Goal: Task Accomplishment & Management: Manage account settings

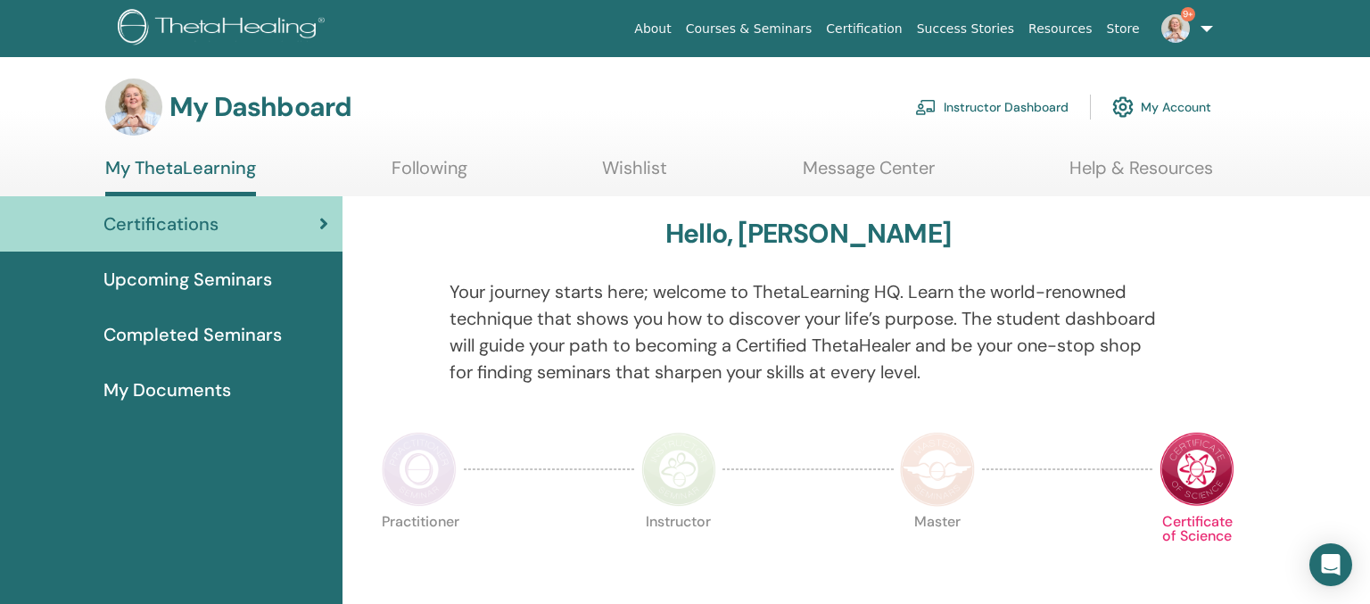
click at [1057, 108] on link "Instructor Dashboard" at bounding box center [991, 106] width 153 height 39
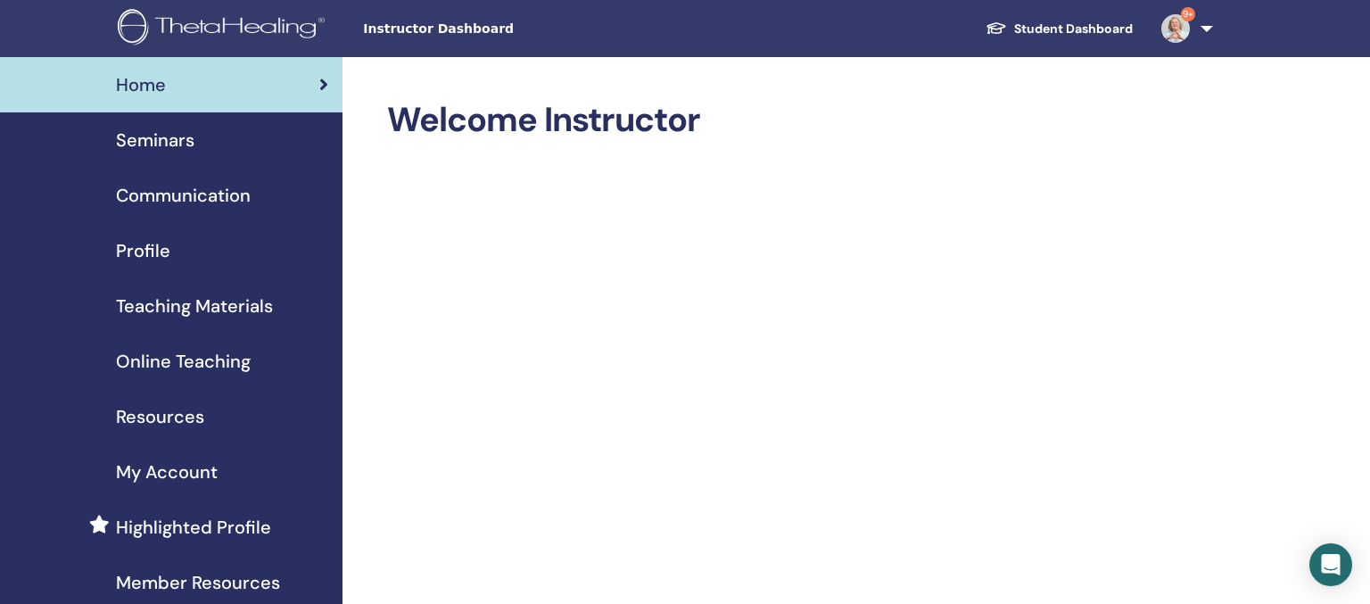
click at [148, 128] on span "Seminars" at bounding box center [155, 140] width 78 height 27
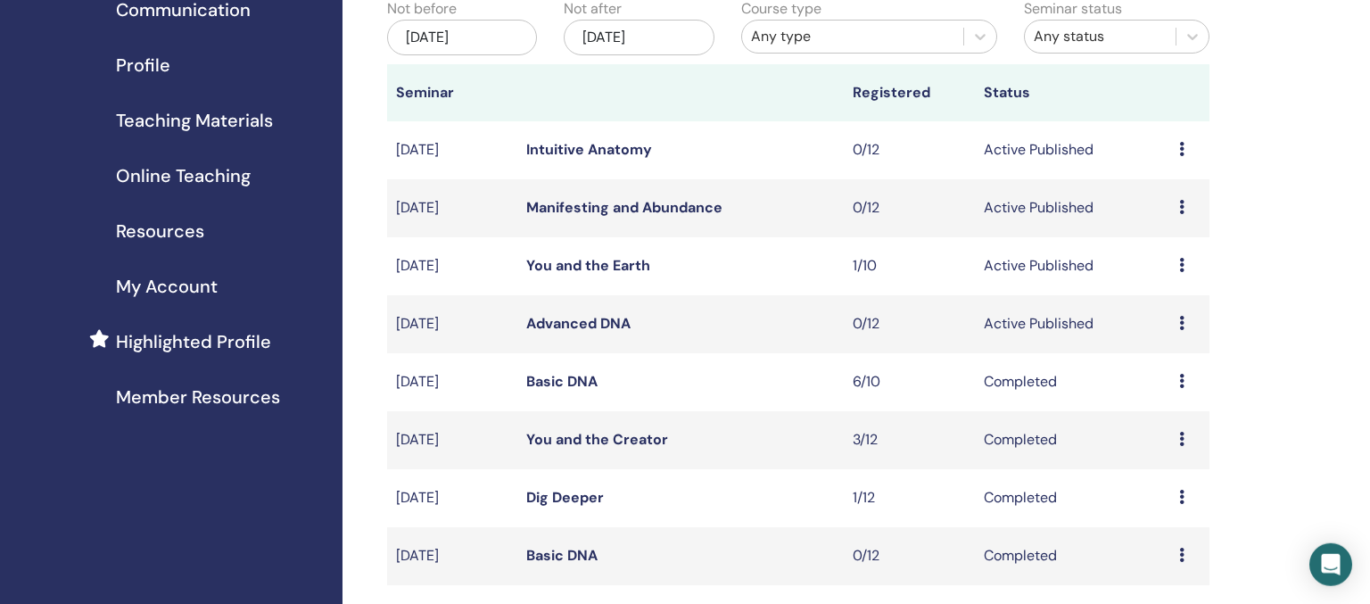
scroll to position [188, 0]
click at [569, 330] on link "Advanced DNA" at bounding box center [578, 320] width 104 height 19
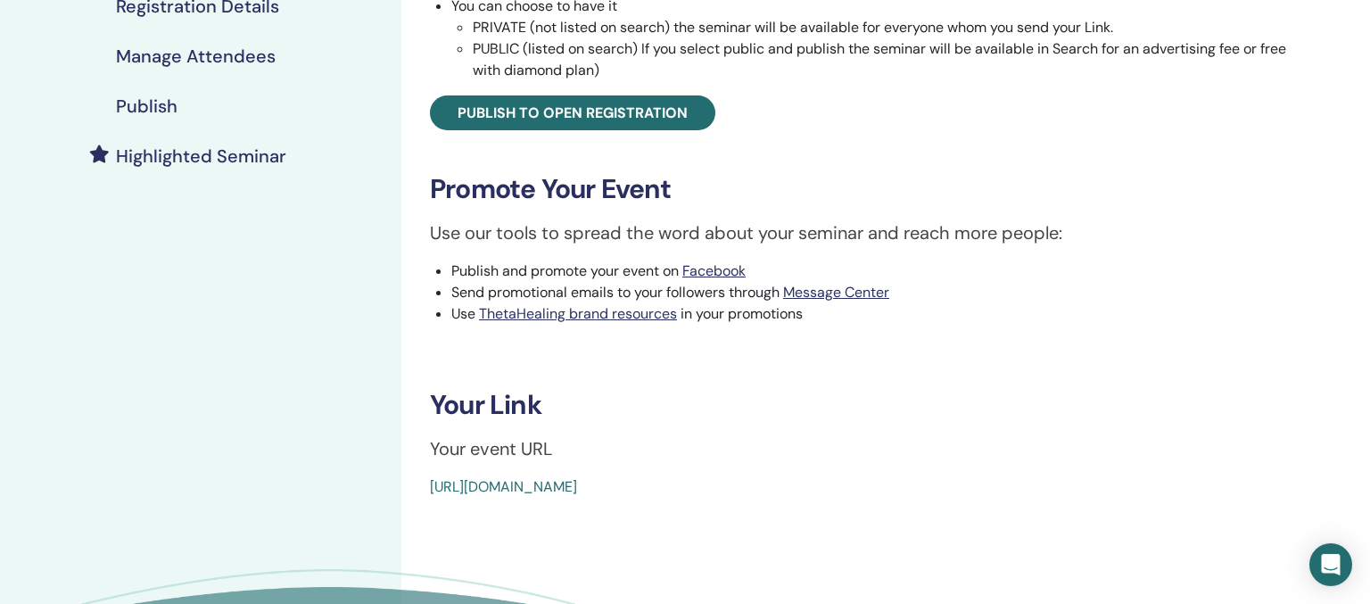
scroll to position [471, 0]
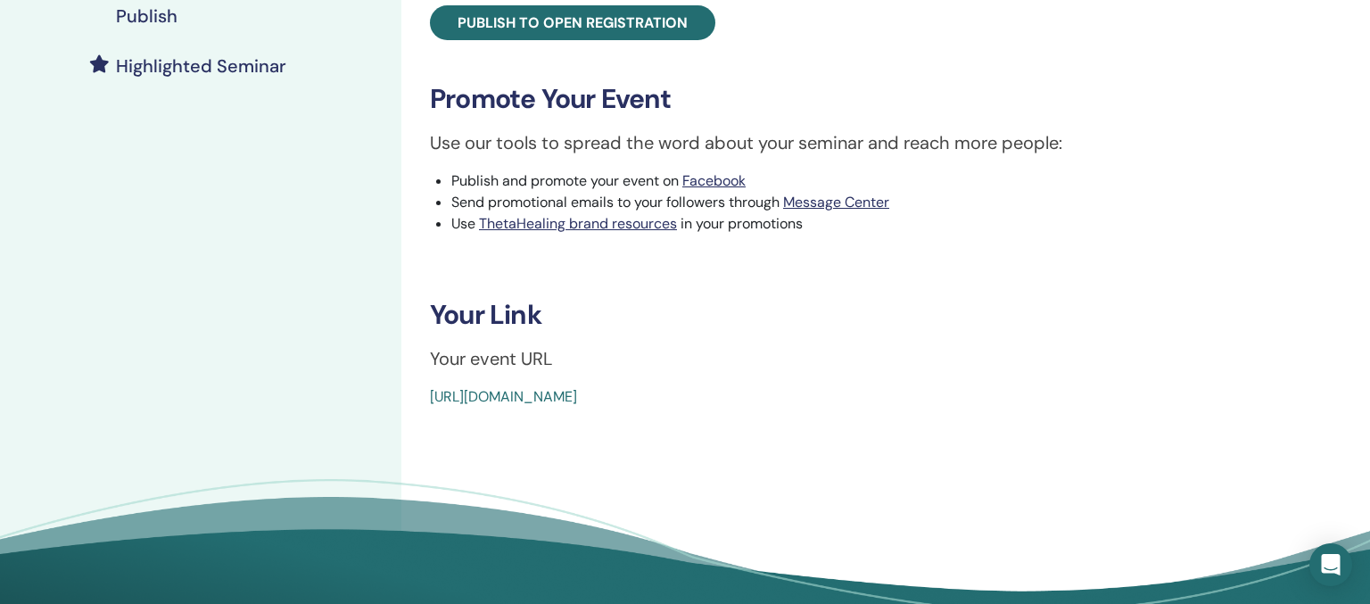
drag, startPoint x: 423, startPoint y: 395, endPoint x: 880, endPoint y: 398, distance: 457.6
click at [880, 398] on div "Advanced DNA Event Type Online Event Status Active Published Registrations 0/12…" at bounding box center [858, 18] width 892 height 779
copy link "https://www.thetahealing.com/seminar-376801-details.html"
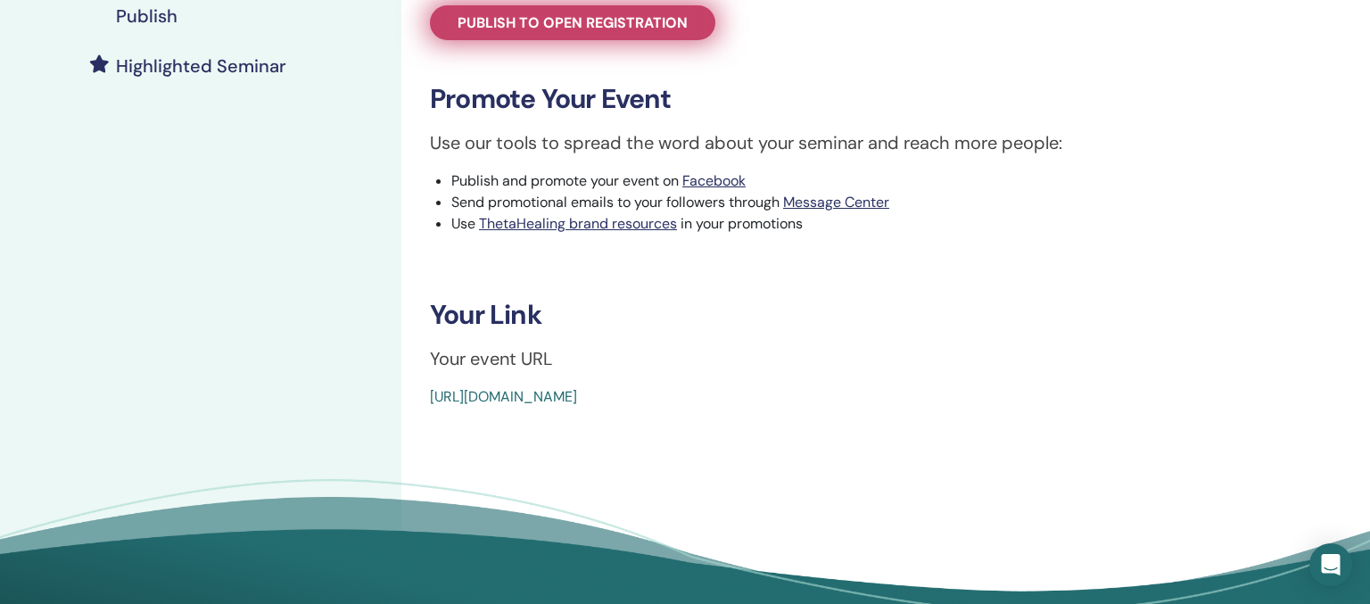
click at [573, 29] on span "Publish to open registration" at bounding box center [573, 22] width 230 height 19
